Goal: Book appointment/travel/reservation

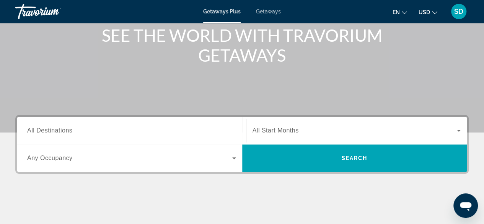
scroll to position [115, 0]
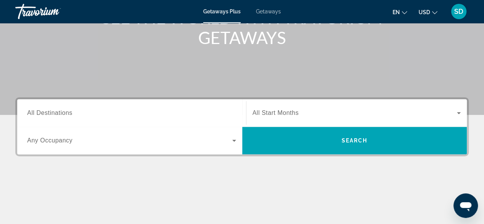
click at [61, 112] on span "All Destinations" at bounding box center [49, 113] width 45 height 7
click at [61, 112] on input "Destination All Destinations" at bounding box center [131, 113] width 209 height 9
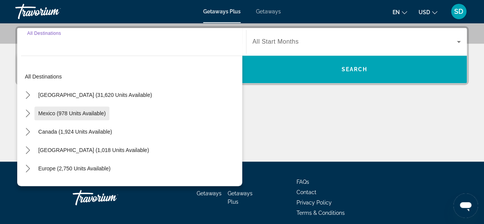
scroll to position [187, 0]
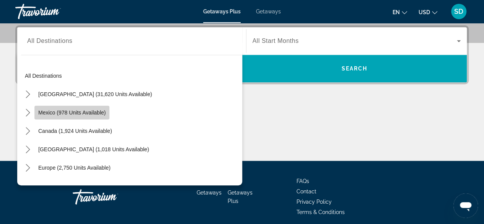
click at [68, 113] on span "Mexico (978 units available)" at bounding box center [71, 113] width 67 height 6
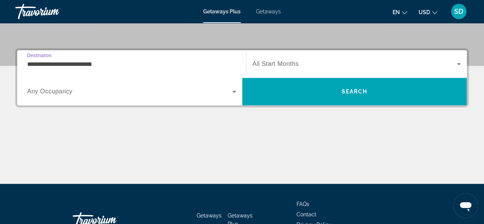
scroll to position [149, 0]
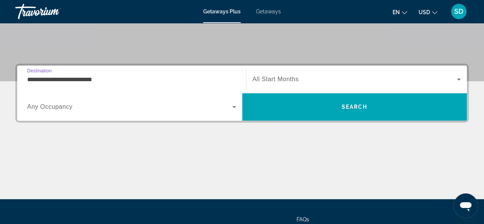
click at [80, 80] on input "**********" at bounding box center [131, 79] width 209 height 9
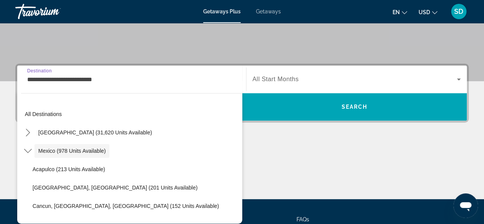
scroll to position [187, 0]
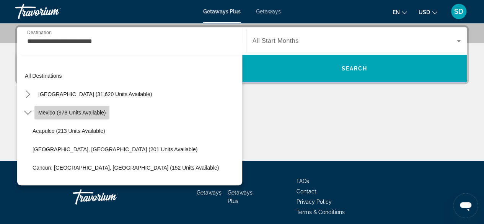
click at [84, 111] on span "Mexico (978 units available)" at bounding box center [71, 113] width 67 height 6
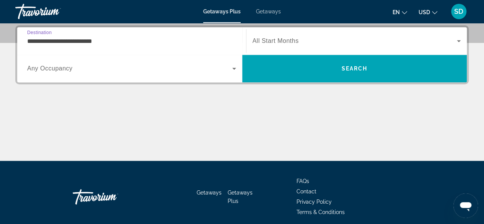
click at [104, 42] on input "**********" at bounding box center [131, 41] width 209 height 9
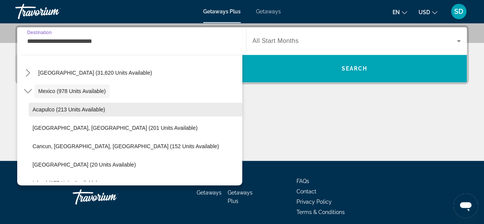
scroll to position [38, 0]
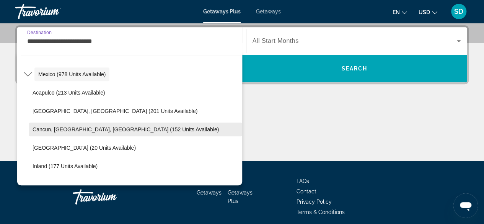
click at [52, 131] on span "Cancun, Cozumel, Riviera Maya (152 units available)" at bounding box center [126, 129] width 186 height 6
type input "**********"
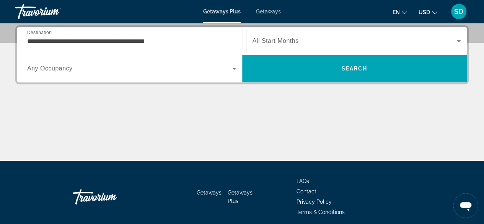
click at [277, 42] on span "All Start Months" at bounding box center [276, 41] width 46 height 7
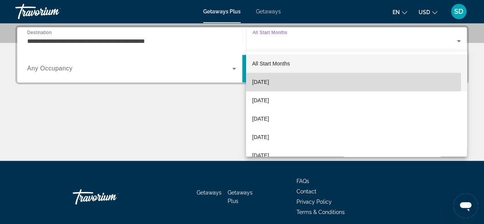
click at [269, 82] on span "October 2025" at bounding box center [260, 81] width 17 height 9
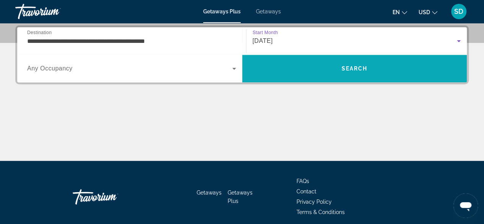
click at [374, 67] on span "Search" at bounding box center [354, 68] width 225 height 18
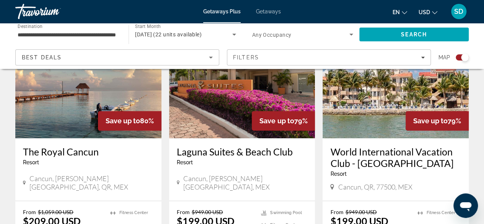
scroll to position [276, 0]
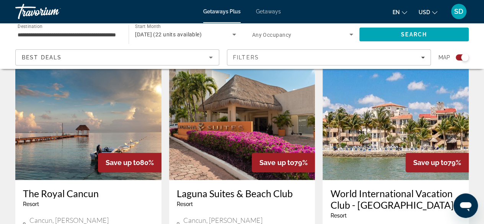
click at [114, 100] on img "Main content" at bounding box center [88, 118] width 146 height 123
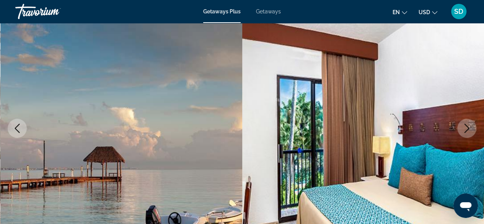
scroll to position [115, 0]
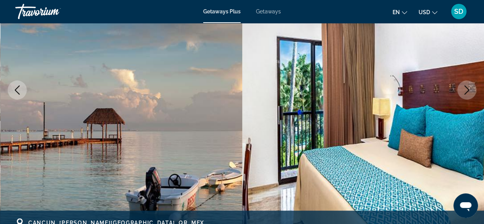
click at [467, 87] on icon "Next image" at bounding box center [467, 89] width 9 height 9
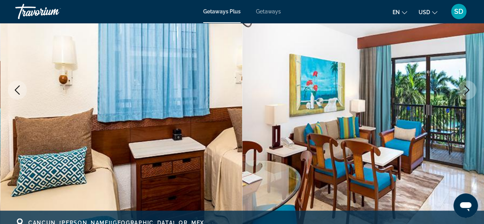
click at [465, 93] on icon "Next image" at bounding box center [467, 89] width 9 height 9
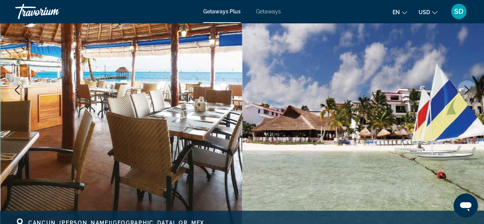
click at [476, 88] on button "Next image" at bounding box center [467, 89] width 19 height 19
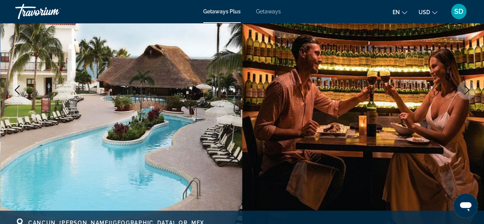
click at [470, 94] on icon "Next image" at bounding box center [467, 89] width 9 height 9
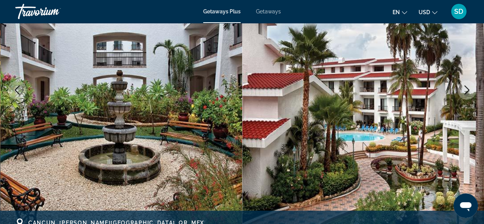
click at [470, 94] on icon "Next image" at bounding box center [467, 89] width 9 height 9
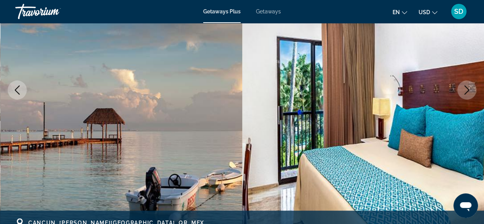
click at [470, 94] on icon "Next image" at bounding box center [467, 89] width 9 height 9
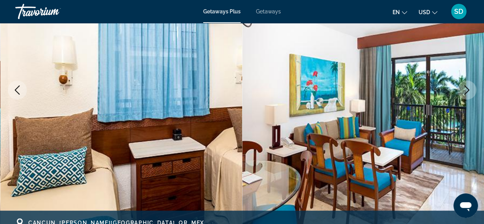
click at [274, 15] on div "Getaways Plus Getaways en English Español Français Italiano Português русский U…" at bounding box center [242, 12] width 484 height 20
click at [269, 9] on span "Getaways" at bounding box center [268, 11] width 25 height 6
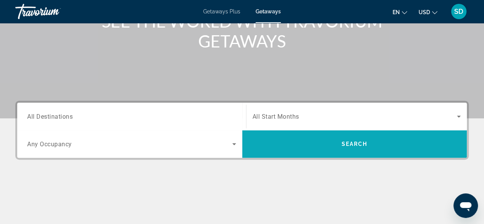
scroll to position [153, 0]
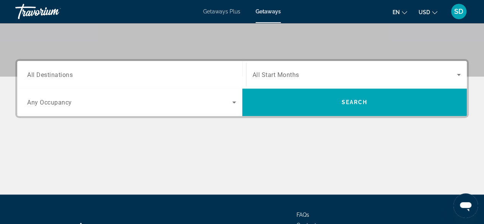
click at [60, 72] on span "All Destinations" at bounding box center [50, 74] width 46 height 7
click at [60, 72] on input "Destination All Destinations" at bounding box center [131, 74] width 209 height 9
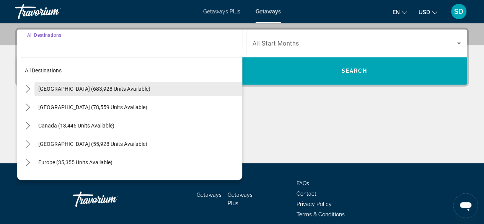
scroll to position [187, 0]
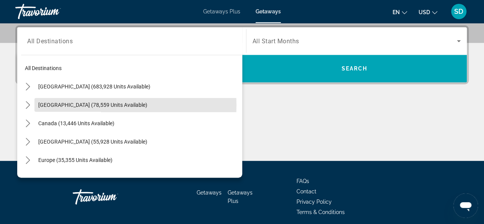
click at [72, 104] on span "Mexico (78,559 units available)" at bounding box center [92, 105] width 109 height 6
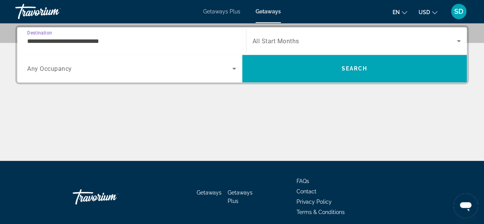
click at [33, 40] on input "**********" at bounding box center [131, 41] width 209 height 9
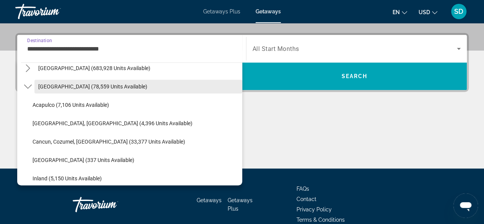
scroll to position [38, 0]
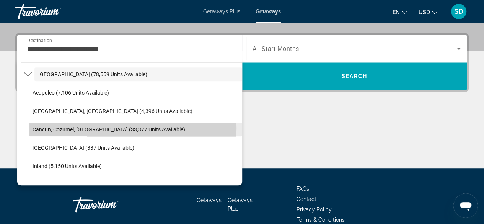
click at [64, 127] on span "Cancun, Cozumel, Riviera Maya (33,377 units available)" at bounding box center [109, 129] width 153 height 6
type input "**********"
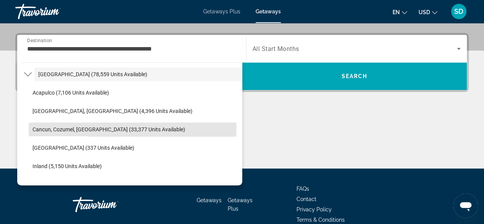
scroll to position [187, 0]
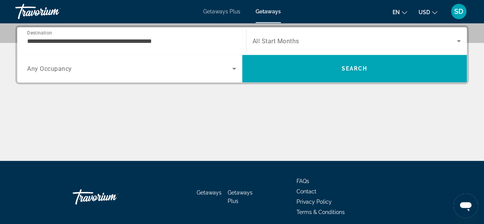
click at [308, 30] on div "Search widget" at bounding box center [357, 40] width 209 height 21
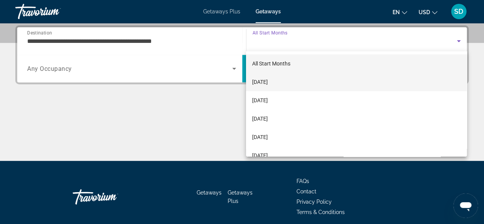
click at [268, 83] on span "October 2025" at bounding box center [260, 81] width 16 height 9
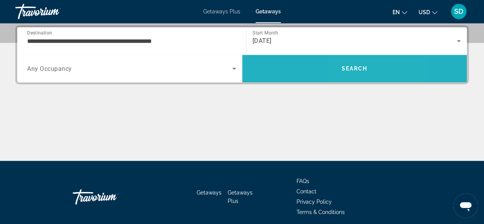
click at [350, 67] on span "Search" at bounding box center [355, 68] width 26 height 6
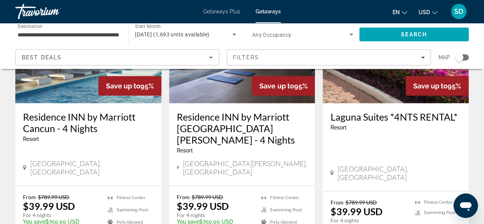
scroll to position [1072, 0]
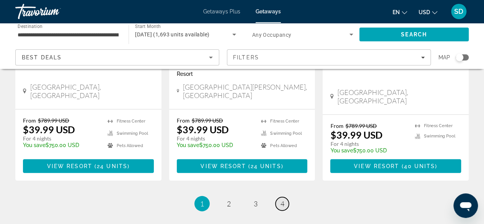
click at [284, 199] on span "4" at bounding box center [283, 203] width 4 height 8
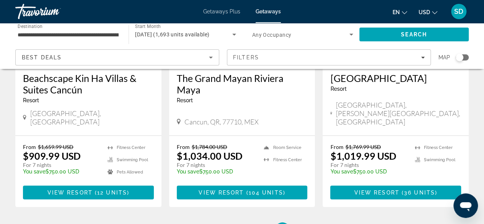
scroll to position [1034, 0]
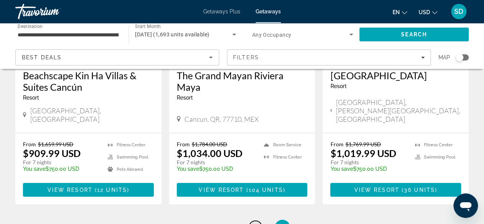
click at [255, 223] on span "3" at bounding box center [256, 227] width 4 height 8
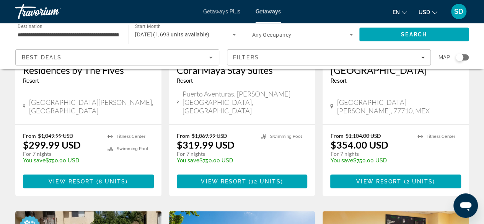
scroll to position [727, 0]
